Goal: Information Seeking & Learning: Learn about a topic

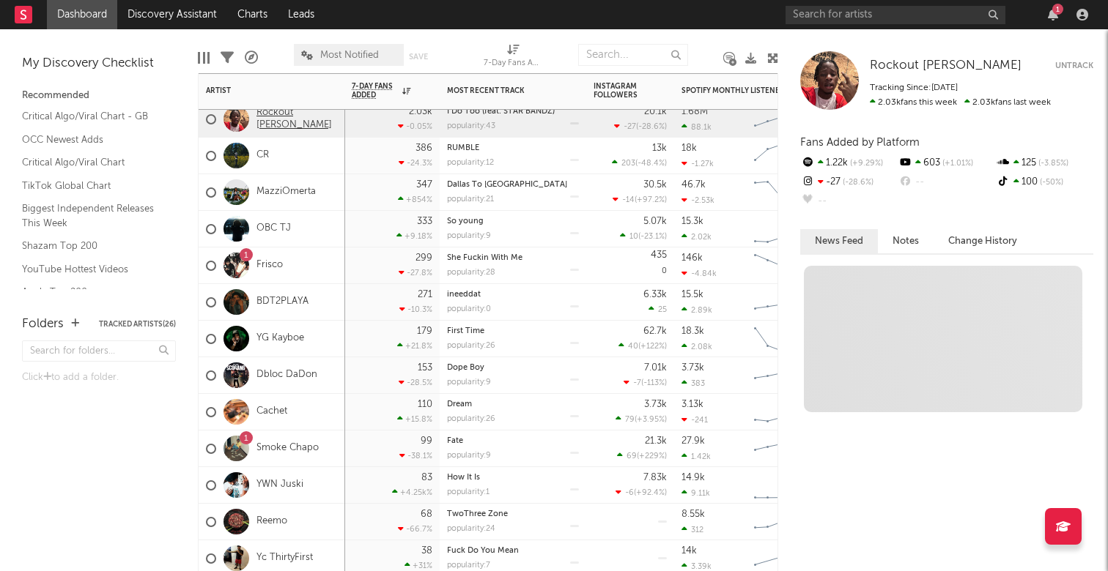
click at [306, 120] on link "Rockout [PERSON_NAME]" at bounding box center [296, 119] width 81 height 25
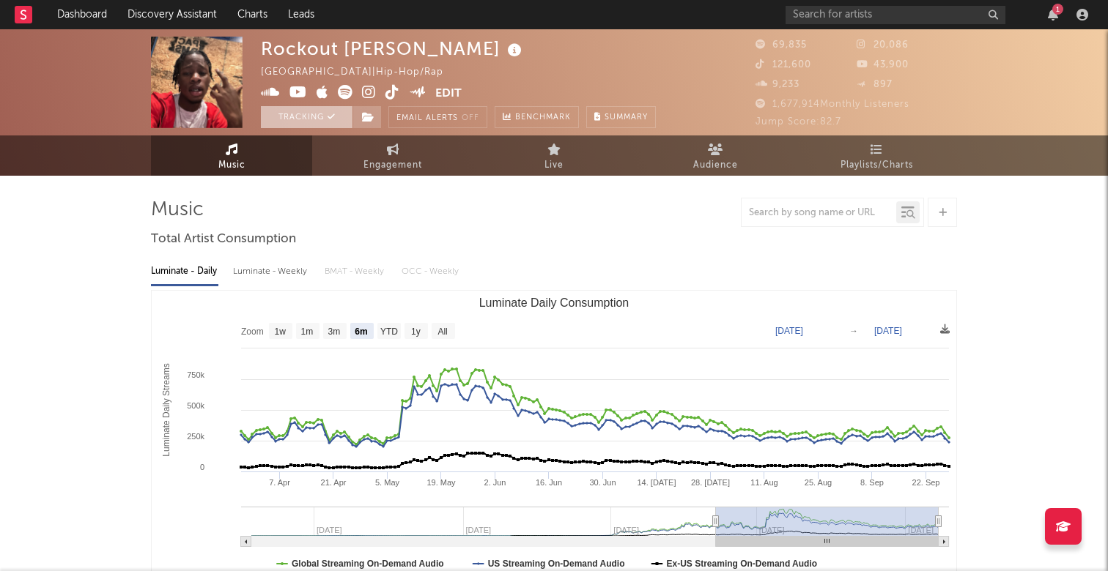
click at [323, 115] on button "Tracking" at bounding box center [307, 117] width 92 height 22
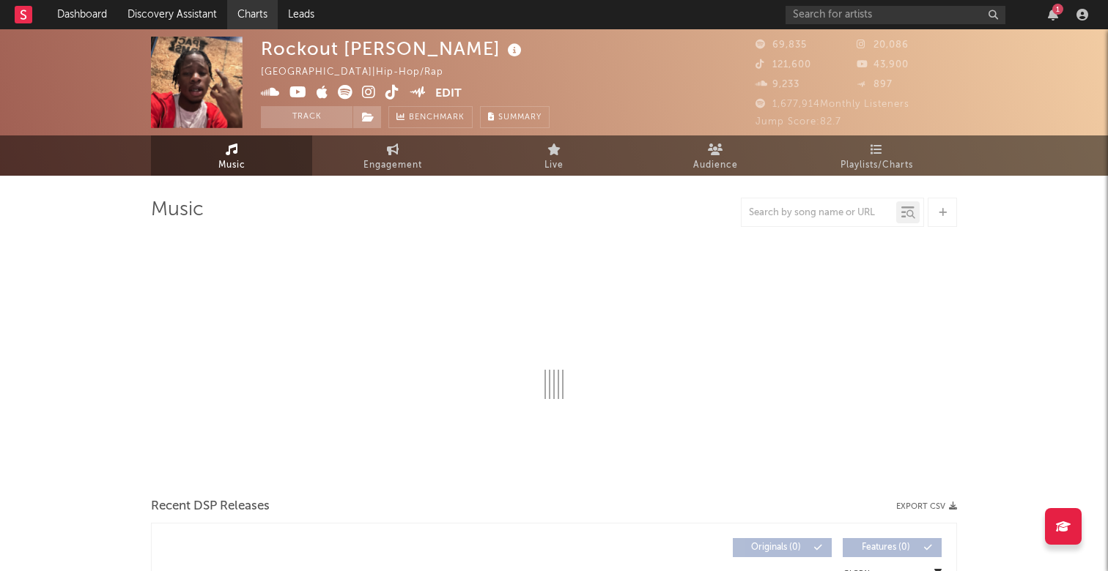
select select "6m"
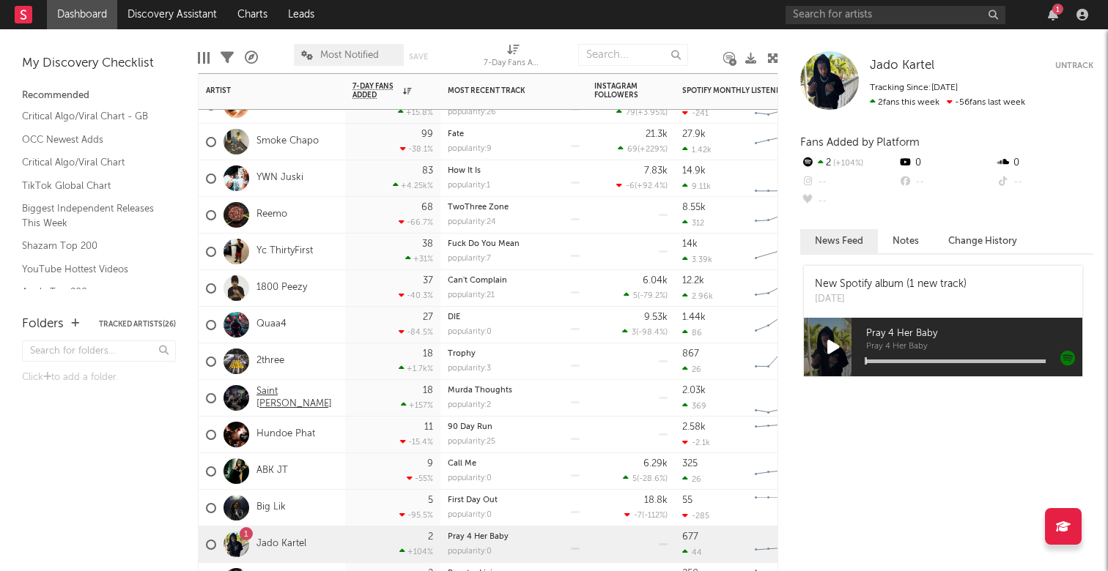
click at [275, 396] on link "Saint [PERSON_NAME]" at bounding box center [296, 398] width 81 height 25
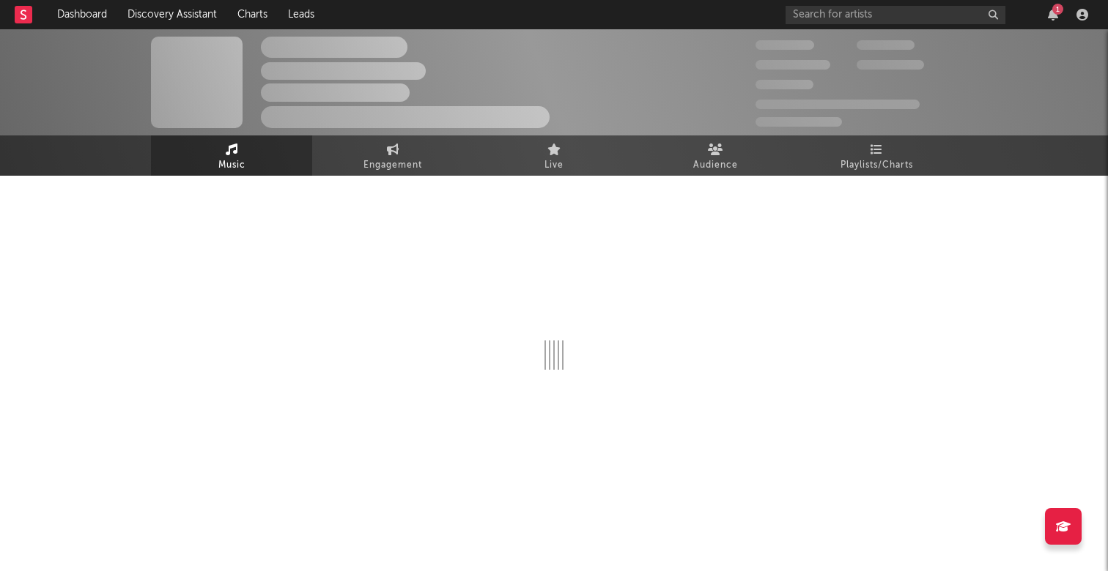
select select "6m"
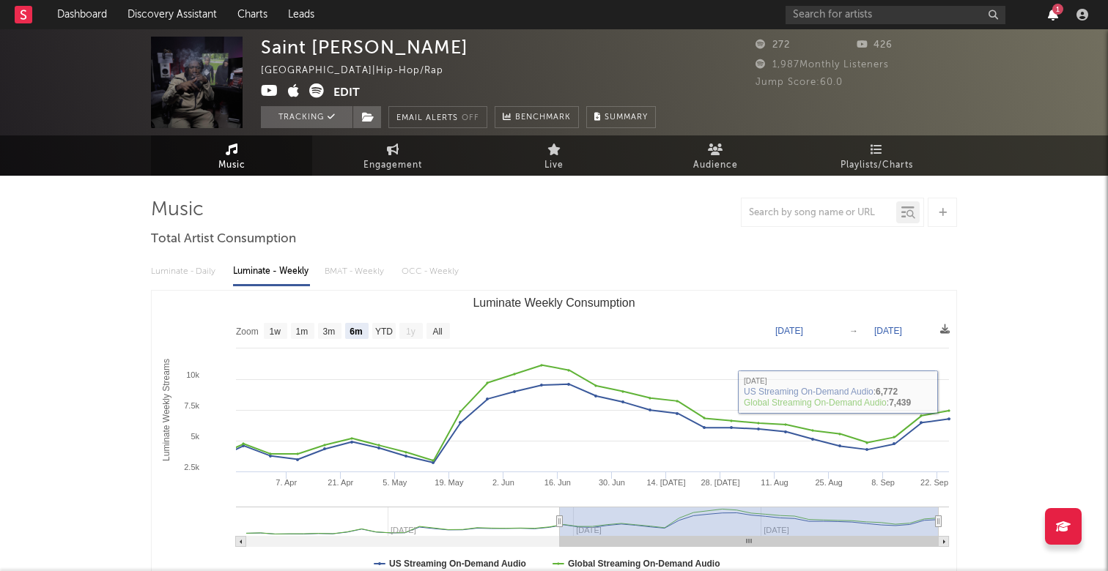
click at [1051, 14] on icon "button" at bounding box center [1052, 15] width 10 height 12
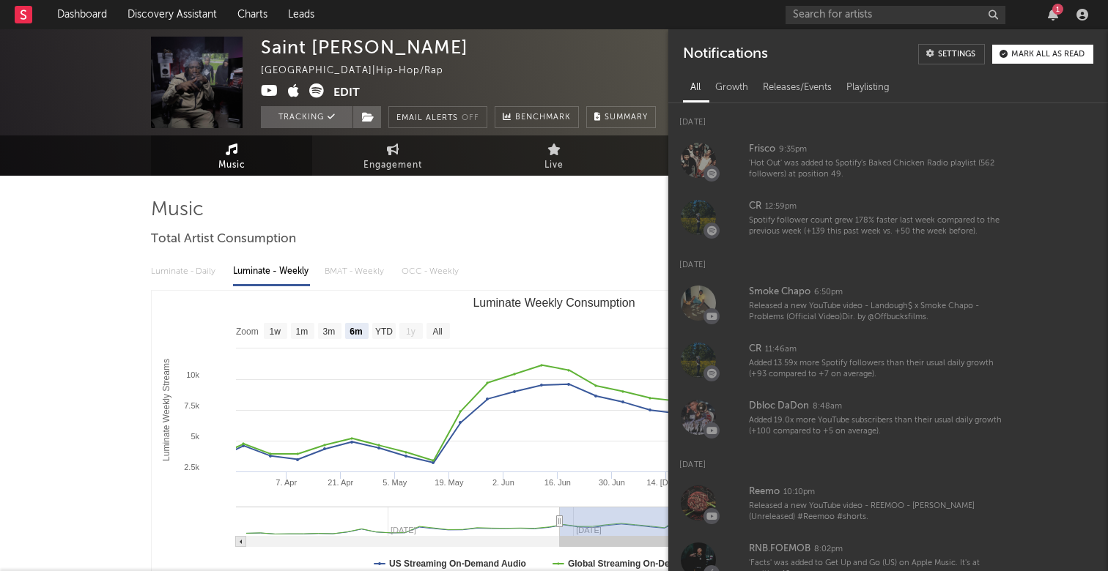
click at [619, 68] on div "Saint [PERSON_NAME] [GEOGRAPHIC_DATA] | Hip-Hop/Rap Edit Tracking Email Alerts …" at bounding box center [458, 83] width 395 height 92
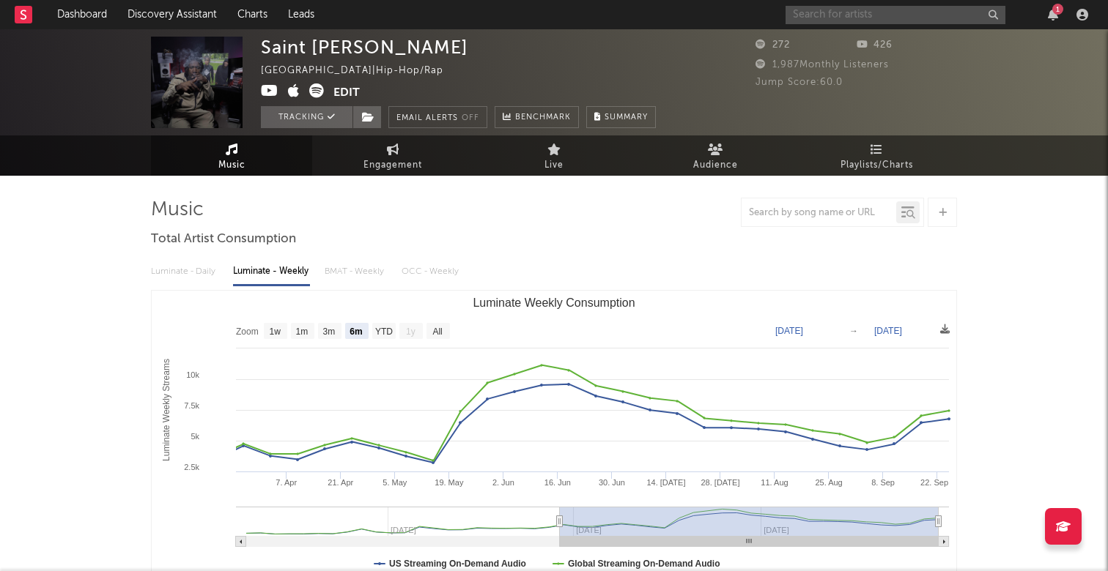
click at [854, 18] on input "text" at bounding box center [895, 15] width 220 height 18
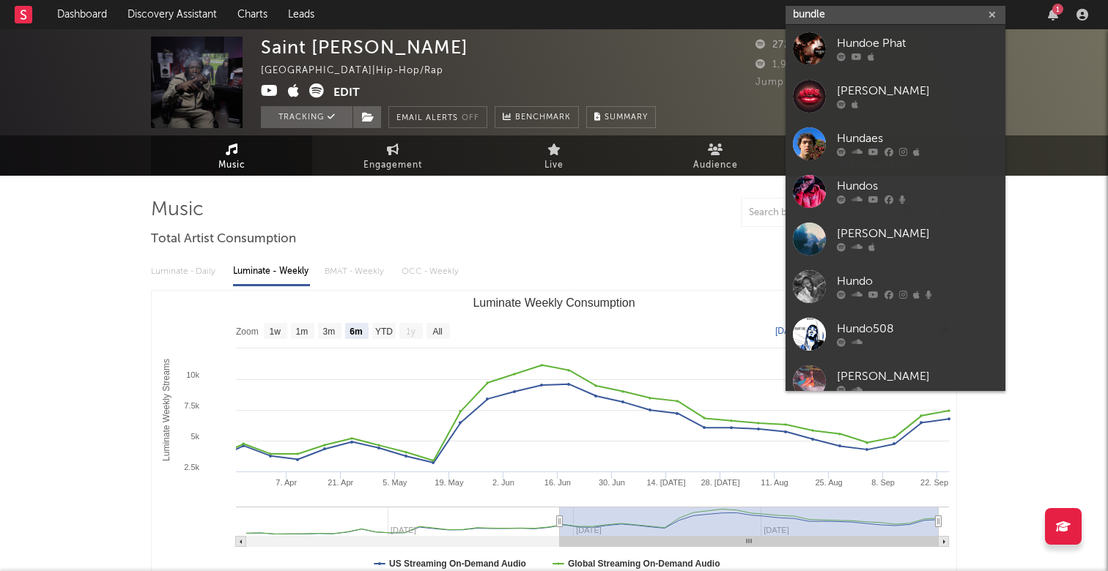
type input "bundle"
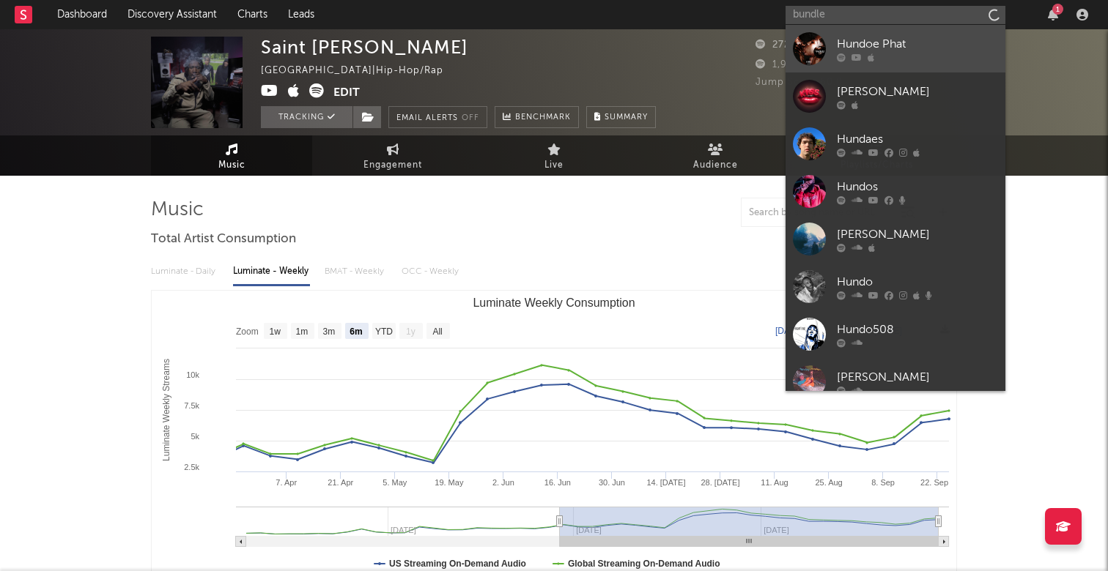
drag, startPoint x: 854, startPoint y: 18, endPoint x: 905, endPoint y: 45, distance: 58.3
click at [905, 45] on div "Hundoe Phat" at bounding box center [917, 44] width 161 height 18
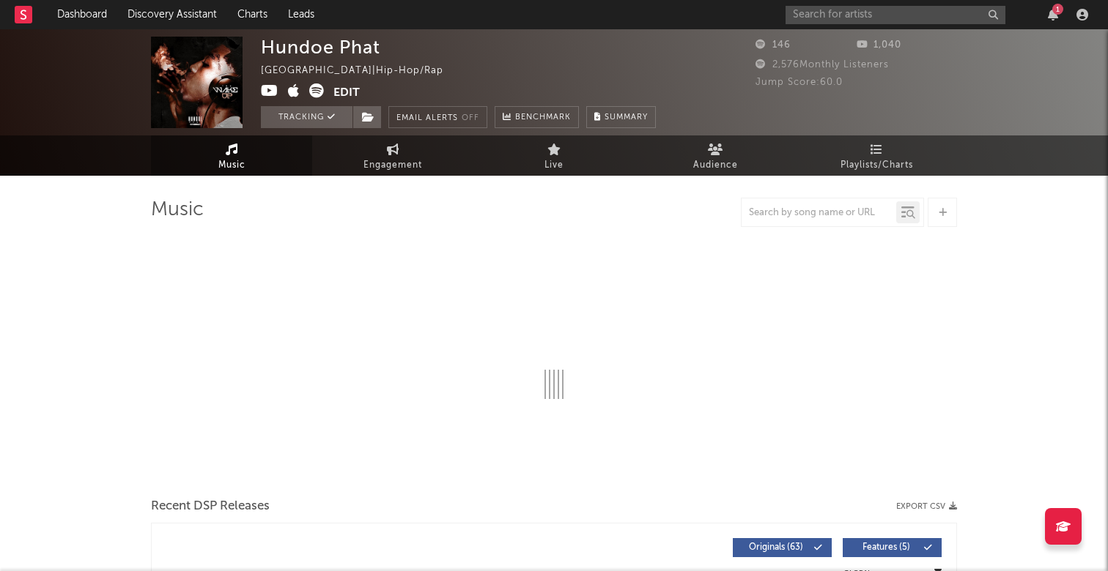
select select "1w"
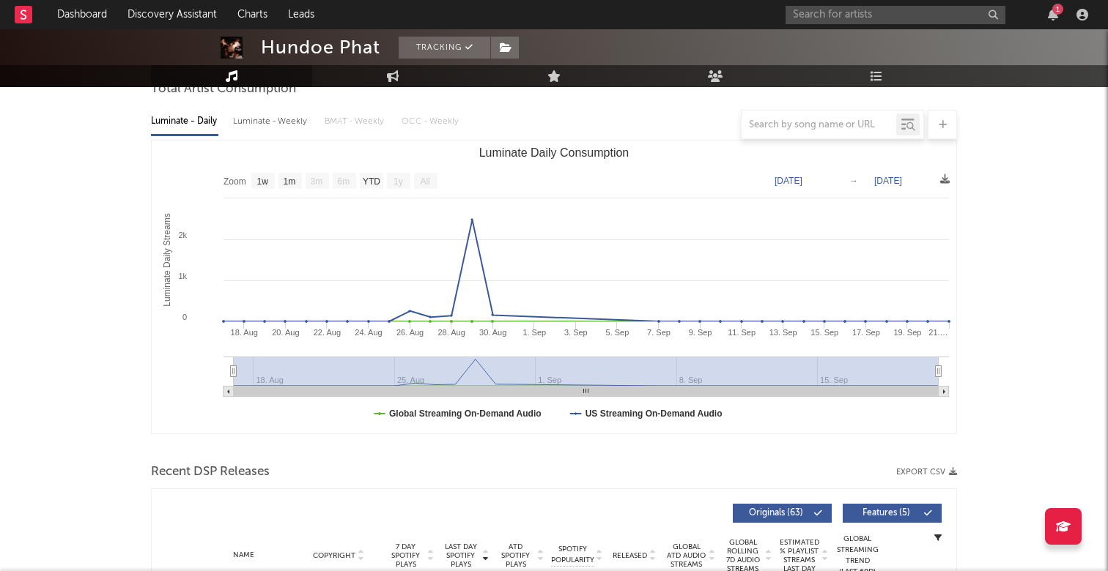
scroll to position [199, 0]
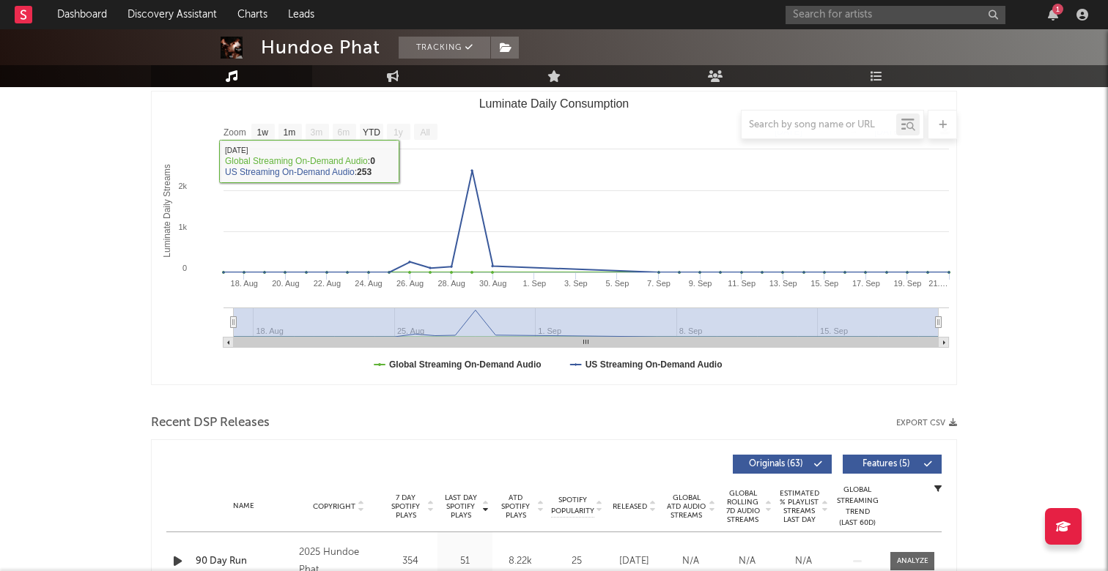
click at [265, 135] on div at bounding box center [554, 124] width 806 height 29
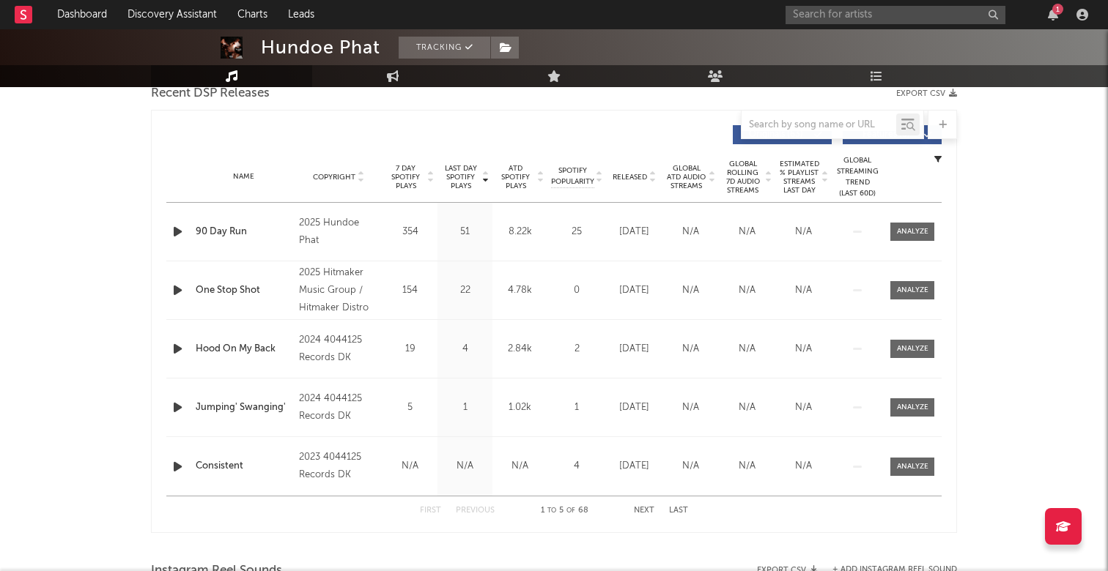
scroll to position [527, 0]
